Goal: Task Accomplishment & Management: Complete application form

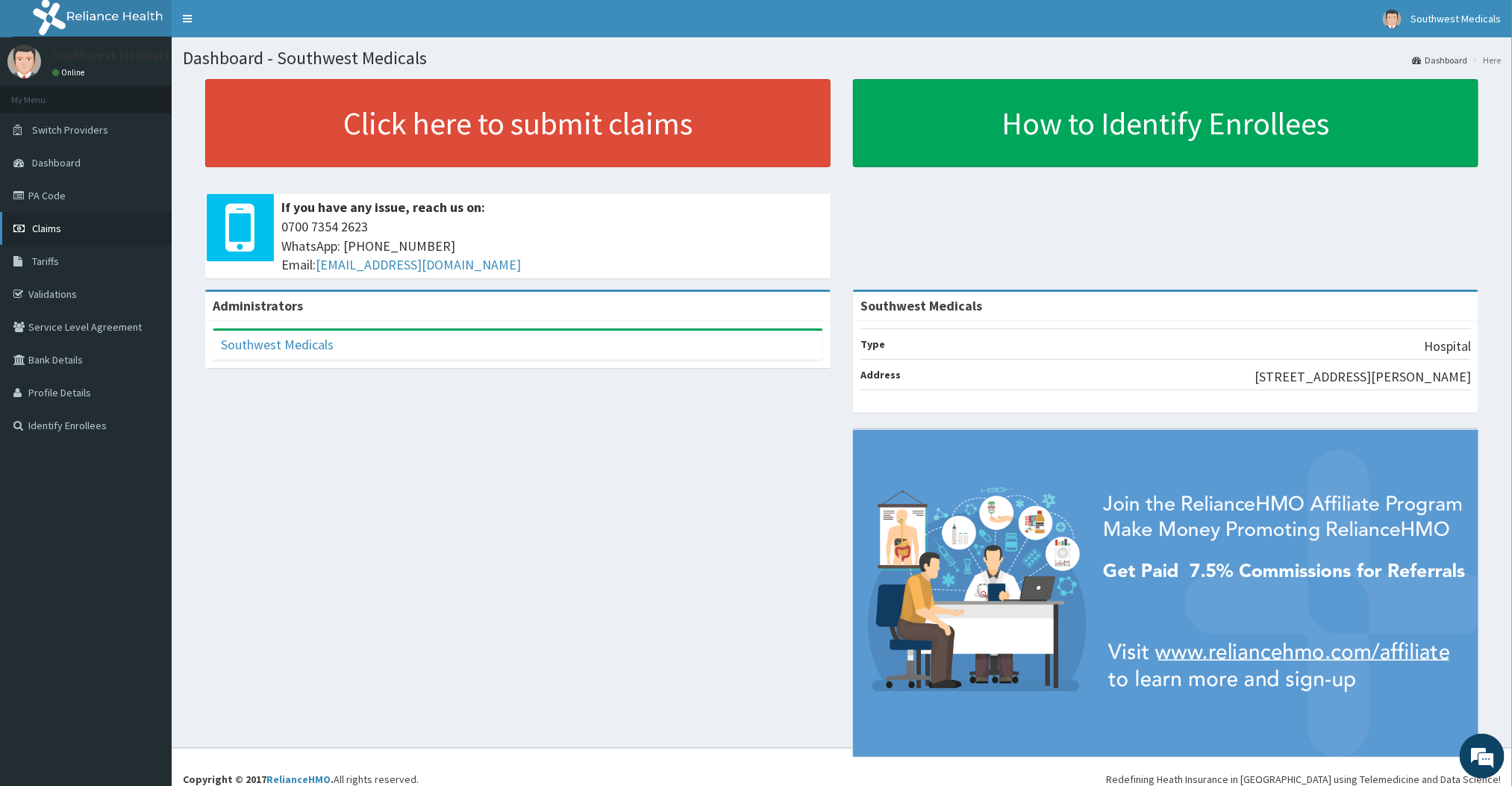
click at [119, 223] on link "Claims" at bounding box center [86, 229] width 172 height 33
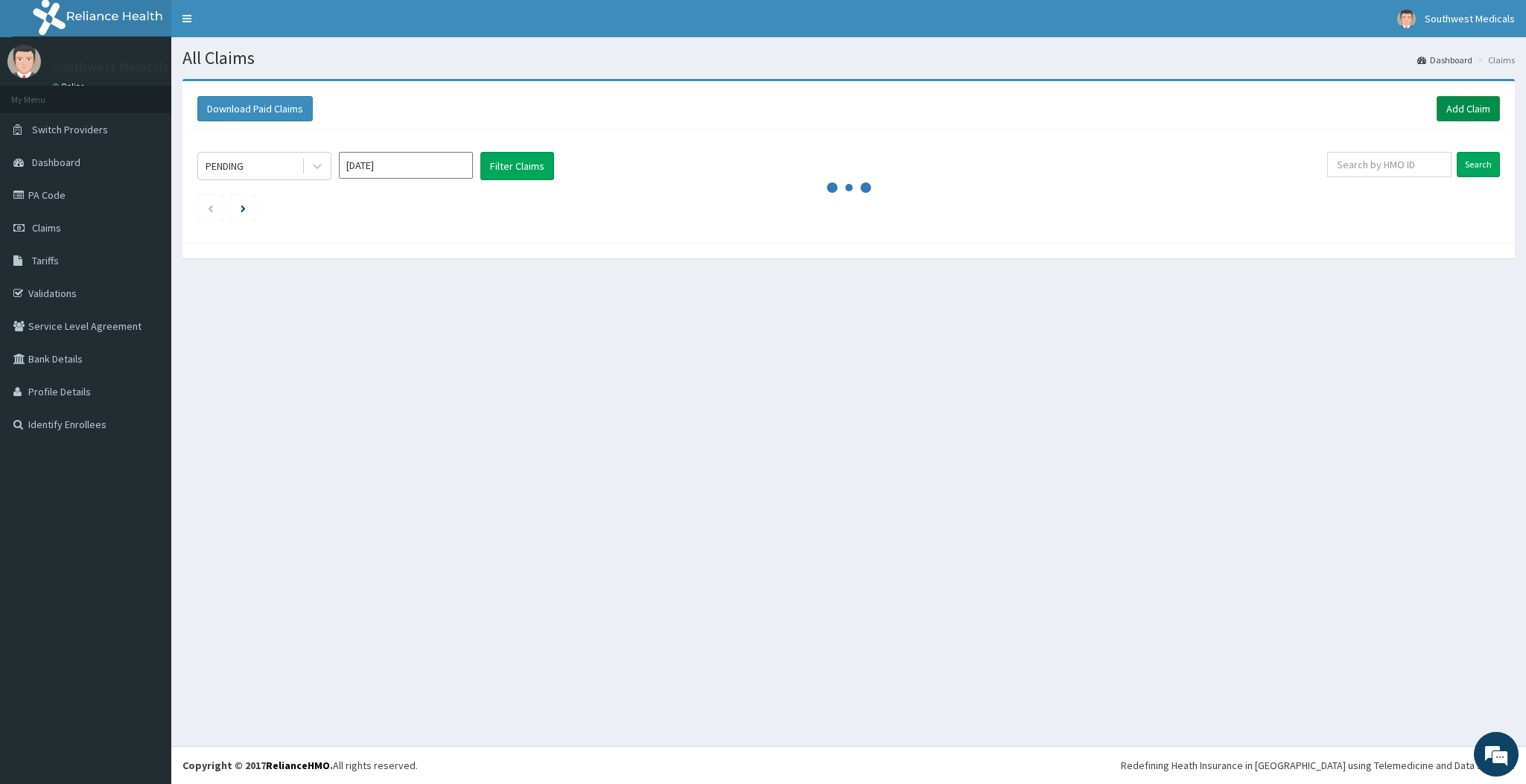
click at [1467, 108] on link "Add Claim" at bounding box center [1469, 109] width 63 height 25
